Goal: Understand process/instructions: Learn how to perform a task or action

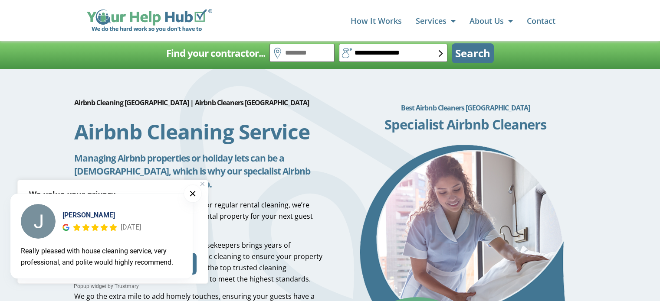
scroll to position [115, 0]
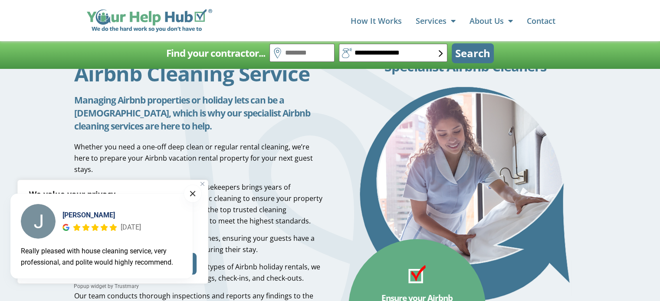
click at [191, 194] on button at bounding box center [192, 193] width 17 height 17
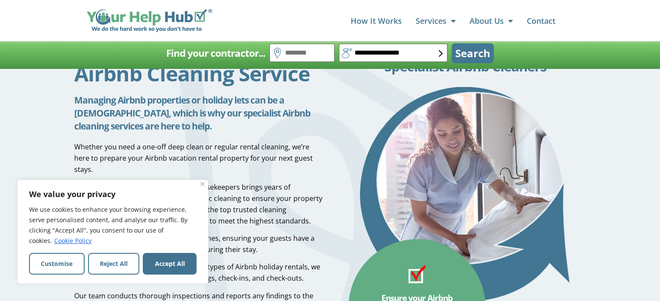
click at [203, 183] on img "Close" at bounding box center [202, 184] width 4 height 4
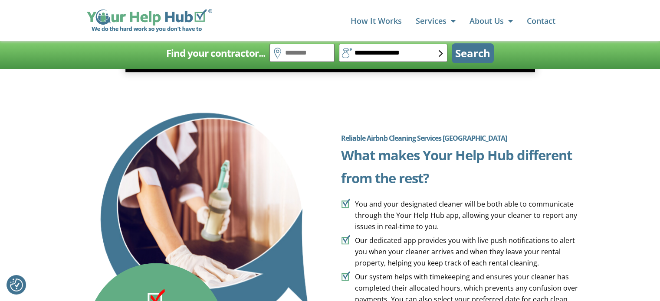
scroll to position [1137, 0]
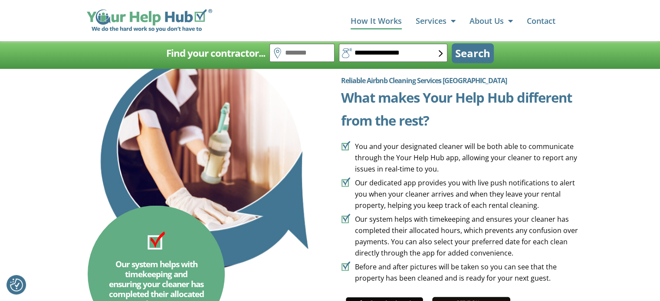
click at [379, 24] on link "How It Works" at bounding box center [375, 20] width 51 height 17
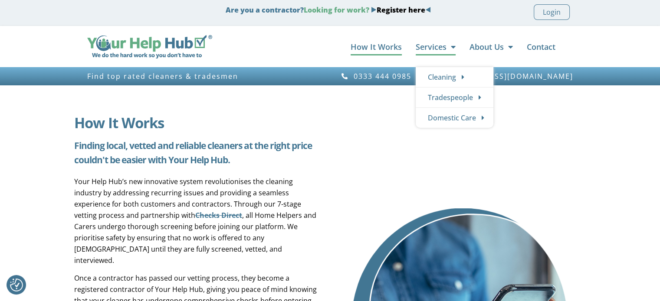
click at [430, 50] on link "Services" at bounding box center [435, 46] width 40 height 17
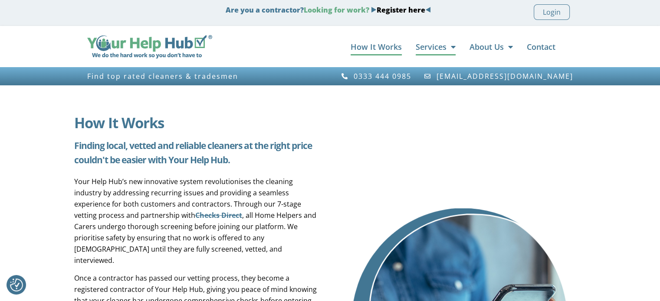
click at [453, 49] on span "Menu" at bounding box center [450, 47] width 9 height 16
